Goal: Information Seeking & Learning: Find specific page/section

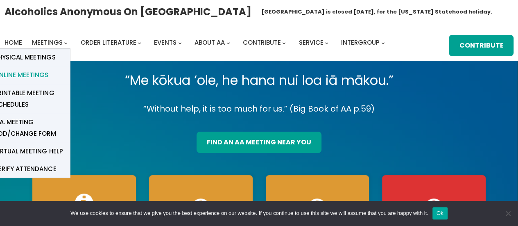
click at [32, 77] on span "Online Meetings" at bounding box center [21, 74] width 54 height 11
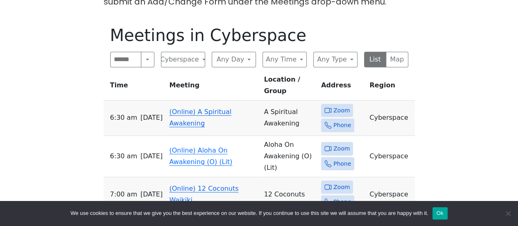
scroll to position [269, 0]
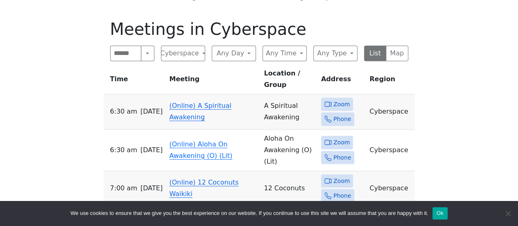
click at [339, 99] on span "Zoom" at bounding box center [341, 104] width 16 height 10
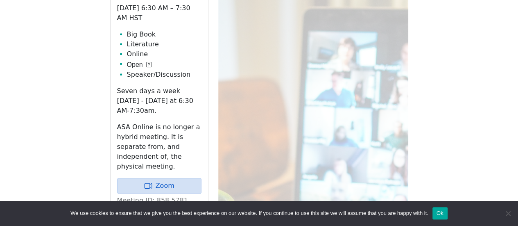
scroll to position [352, 0]
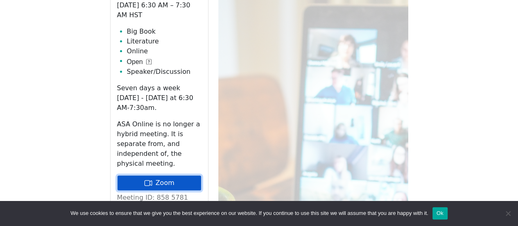
click at [154, 175] on link "Zoom" at bounding box center [159, 183] width 84 height 16
